Goal: Check status: Check status

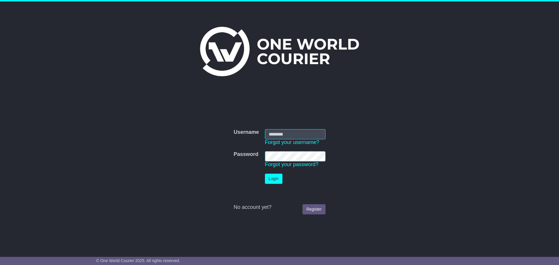
drag, startPoint x: 280, startPoint y: 134, endPoint x: 276, endPoint y: 135, distance: 3.5
click at [280, 134] on input "Username" at bounding box center [295, 134] width 61 height 10
click at [285, 135] on input "Username" at bounding box center [295, 134] width 61 height 10
type input "*****"
click at [270, 179] on button "Login" at bounding box center [273, 179] width 17 height 10
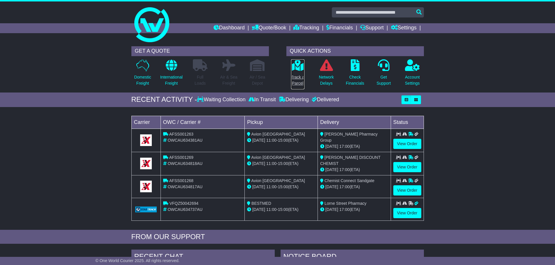
click at [301, 75] on p "Track a Parcel" at bounding box center [297, 80] width 13 height 12
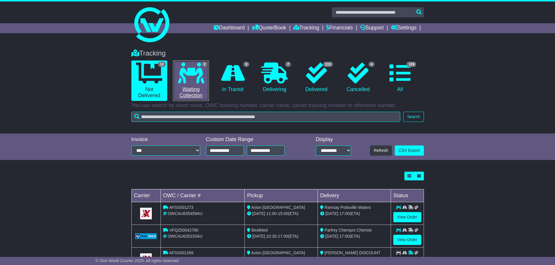
click at [192, 77] on icon at bounding box center [191, 73] width 26 height 21
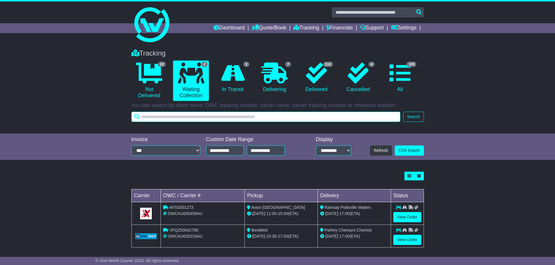
click at [290, 119] on input "text" at bounding box center [265, 117] width 269 height 10
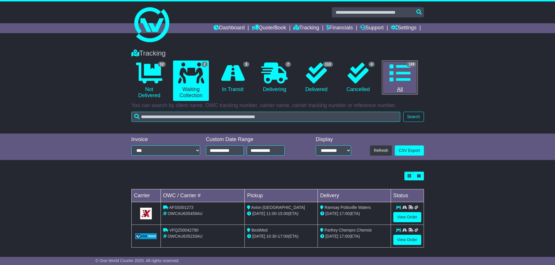
click at [405, 85] on link "129 All" at bounding box center [400, 78] width 36 height 34
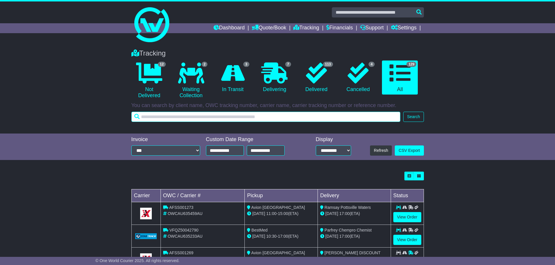
click at [197, 119] on input "text" at bounding box center [265, 117] width 269 height 10
type input "****"
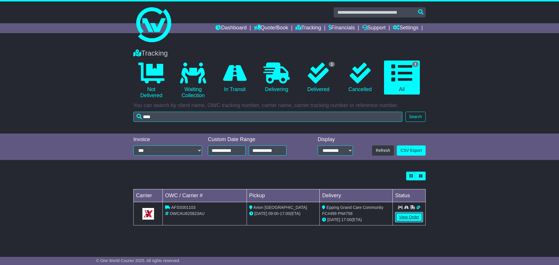
click at [404, 215] on link "View Order" at bounding box center [409, 217] width 28 height 10
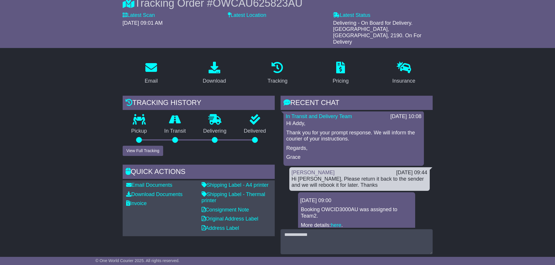
scroll to position [757, 0]
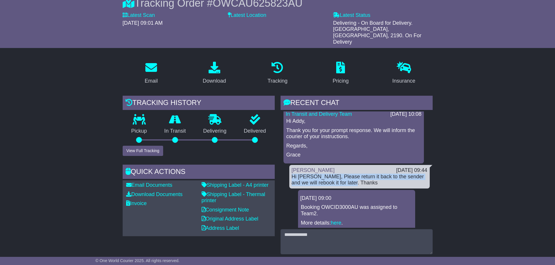
drag, startPoint x: 350, startPoint y: 169, endPoint x: 279, endPoint y: 165, distance: 71.5
click at [279, 165] on div "RECENT CHAT Loading... No messages [DATE] 09:17 I called Bestmed, but the phone…" at bounding box center [357, 185] width 158 height 178
click at [370, 174] on div "Hi [PERSON_NAME], Please return it back to the sender and we will rebook it for…" at bounding box center [360, 180] width 136 height 13
